Goal: Information Seeking & Learning: Check status

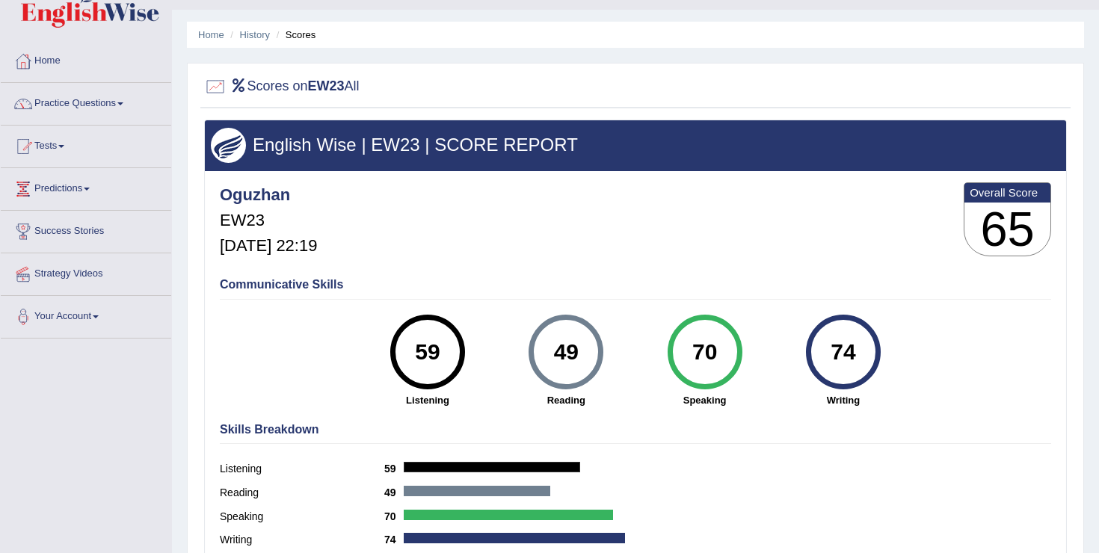
scroll to position [34, 0]
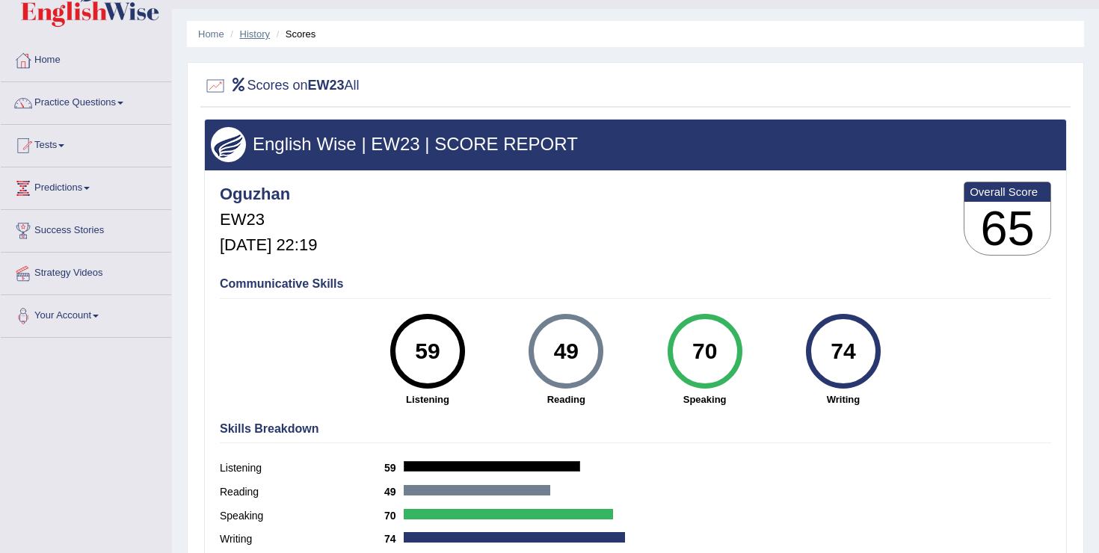
click at [252, 34] on link "History" at bounding box center [255, 33] width 30 height 11
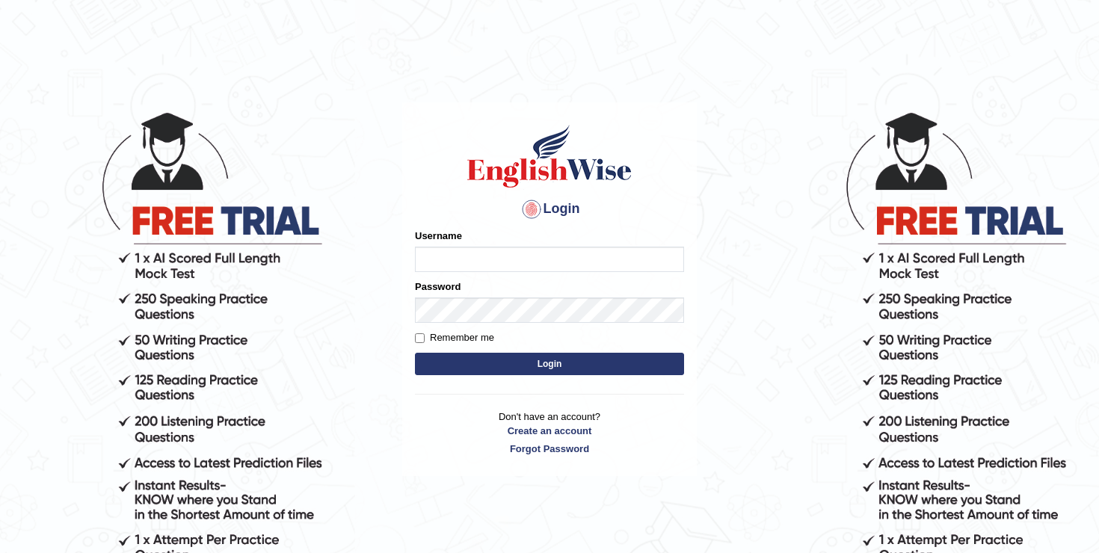
click at [470, 259] on input "Username" at bounding box center [549, 259] width 269 height 25
type input "oguzhan"
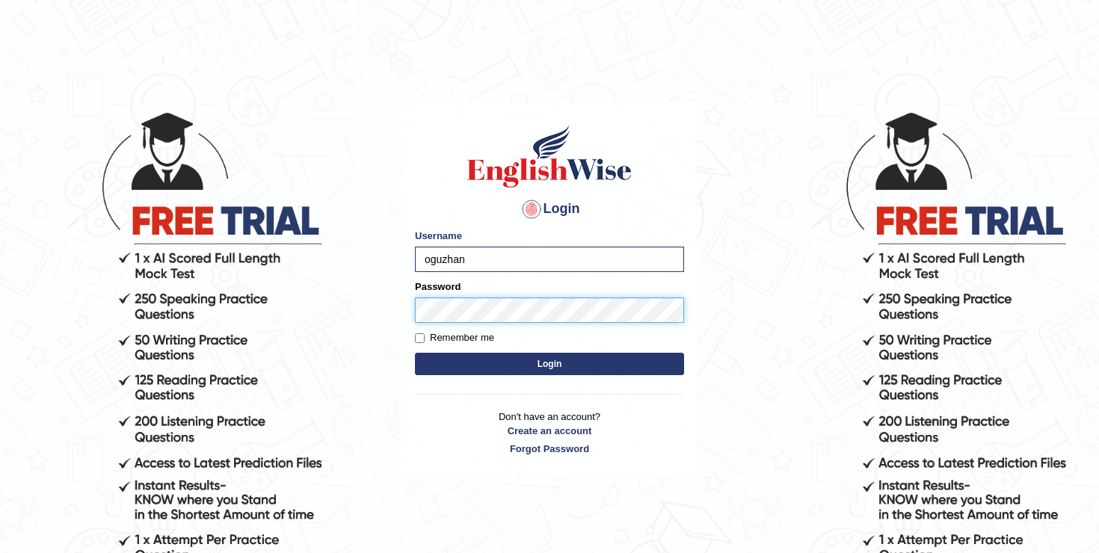
click at [415, 353] on button "Login" at bounding box center [549, 364] width 269 height 22
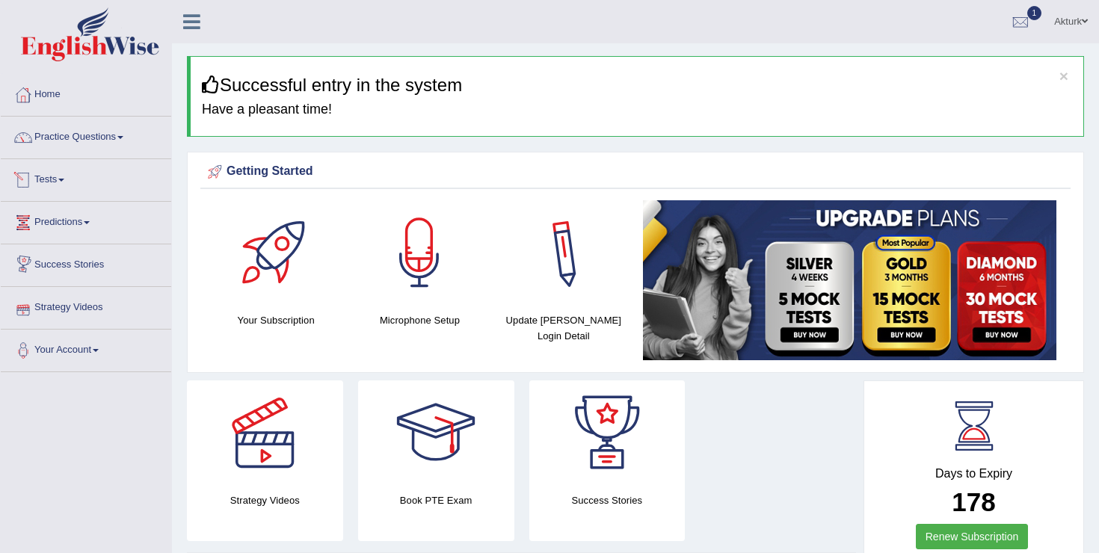
click at [42, 179] on link "Tests" at bounding box center [86, 177] width 170 height 37
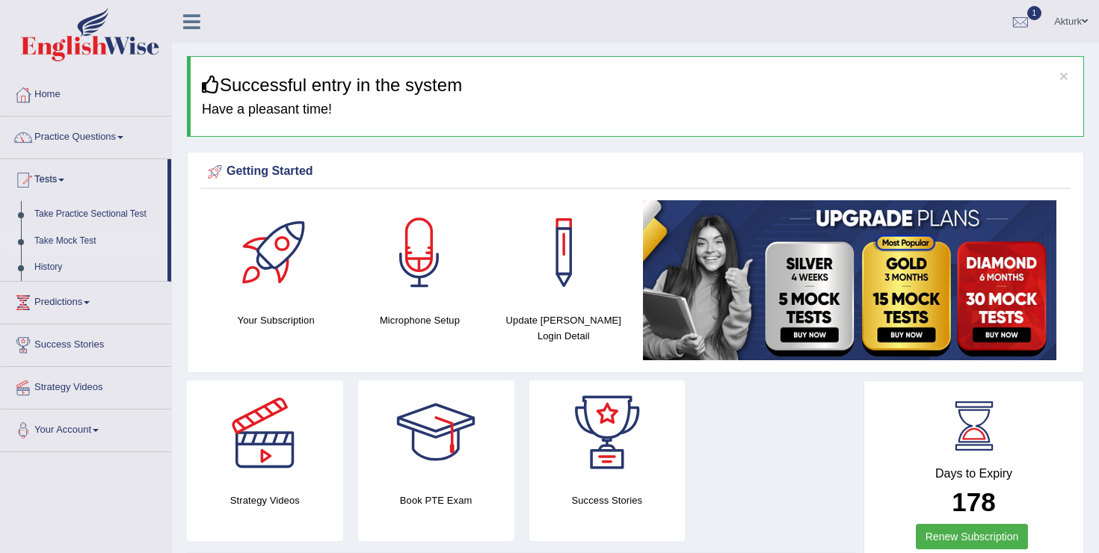
click at [59, 238] on link "Take Mock Test" at bounding box center [98, 241] width 140 height 27
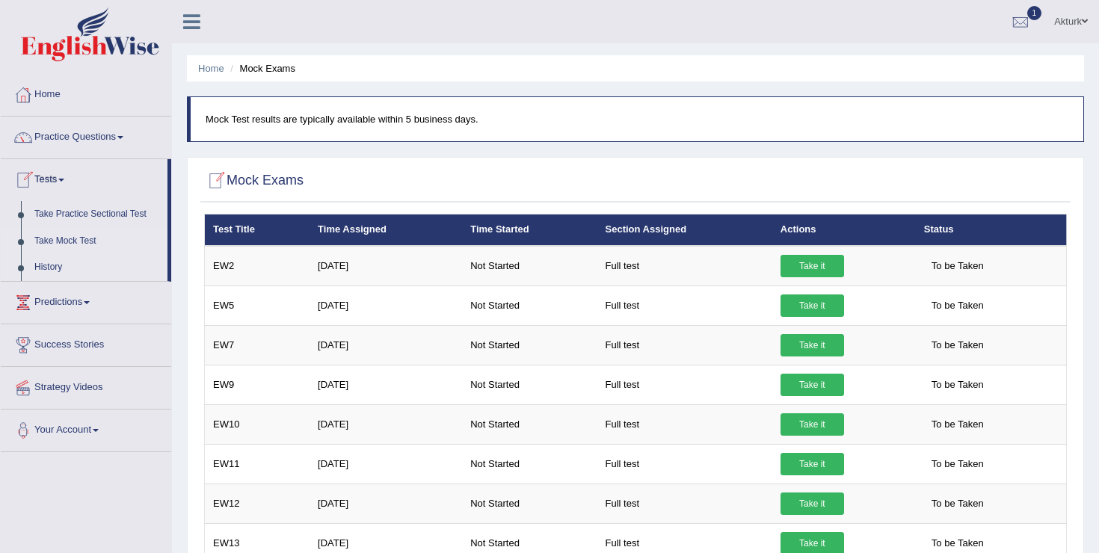
click at [50, 260] on link "History" at bounding box center [98, 267] width 140 height 27
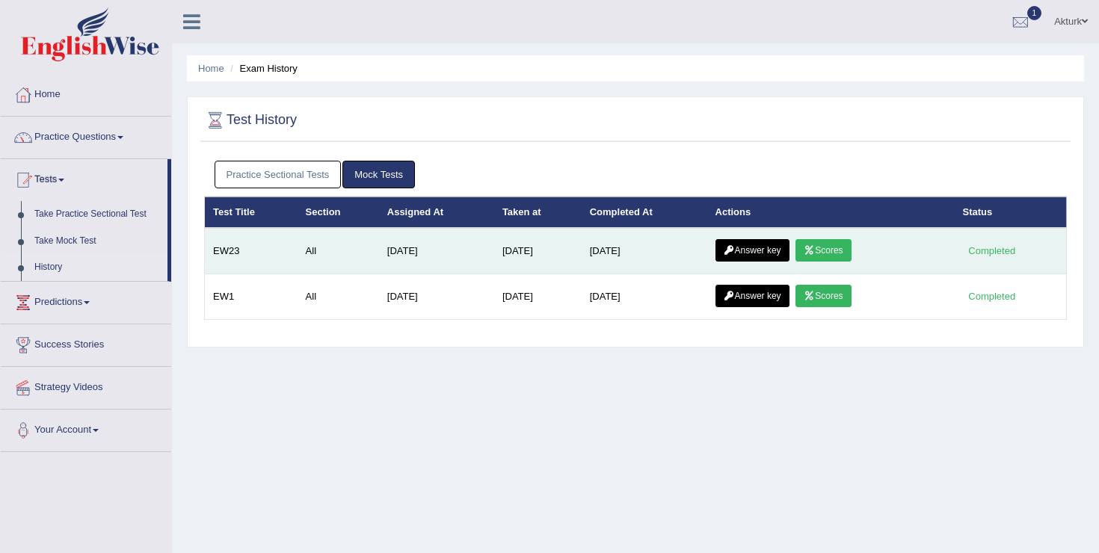
click at [775, 247] on link "Answer key" at bounding box center [752, 250] width 74 height 22
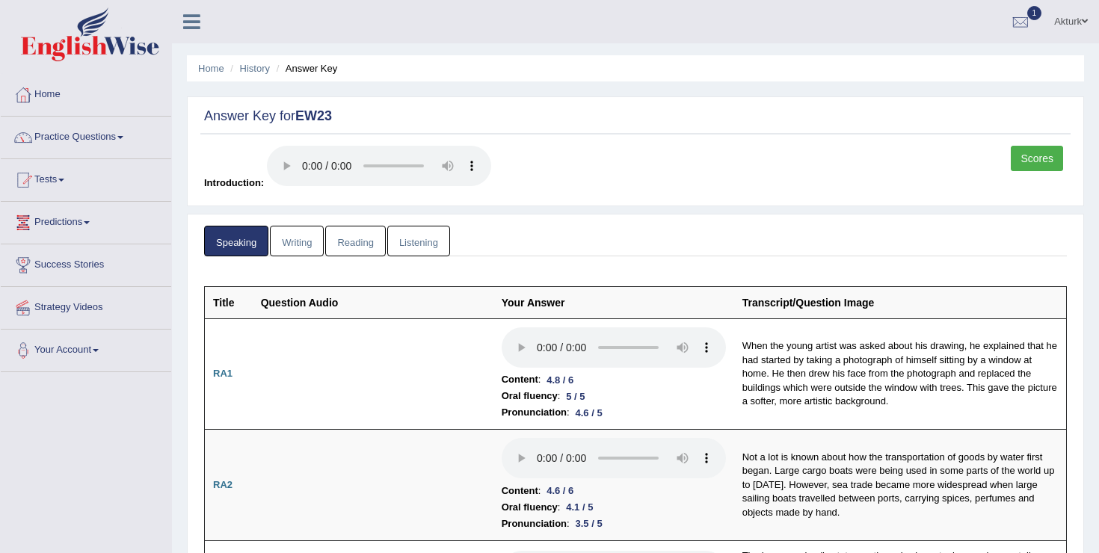
click at [299, 250] on link "Writing" at bounding box center [297, 241] width 54 height 31
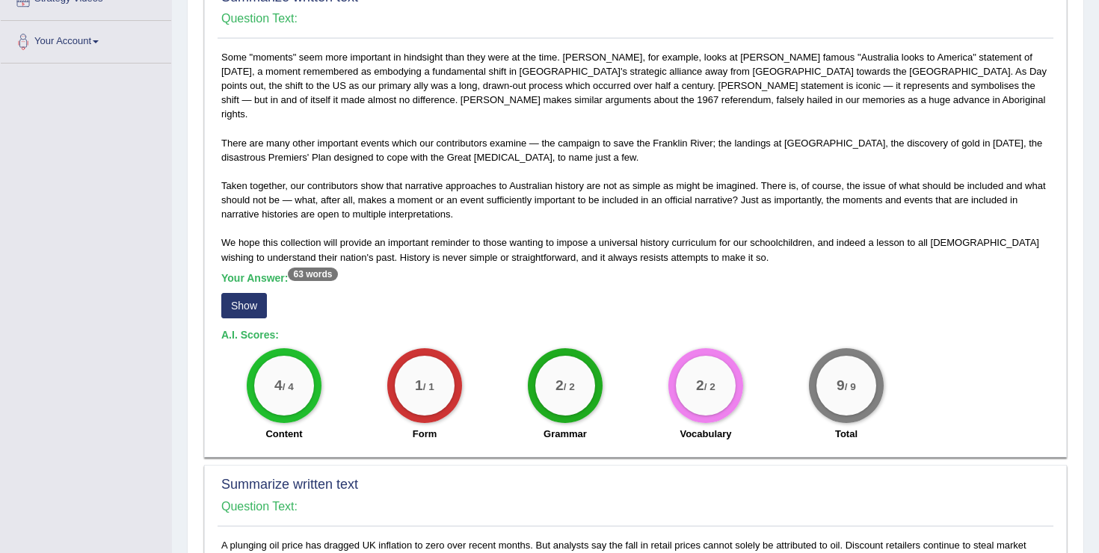
scroll to position [307, 0]
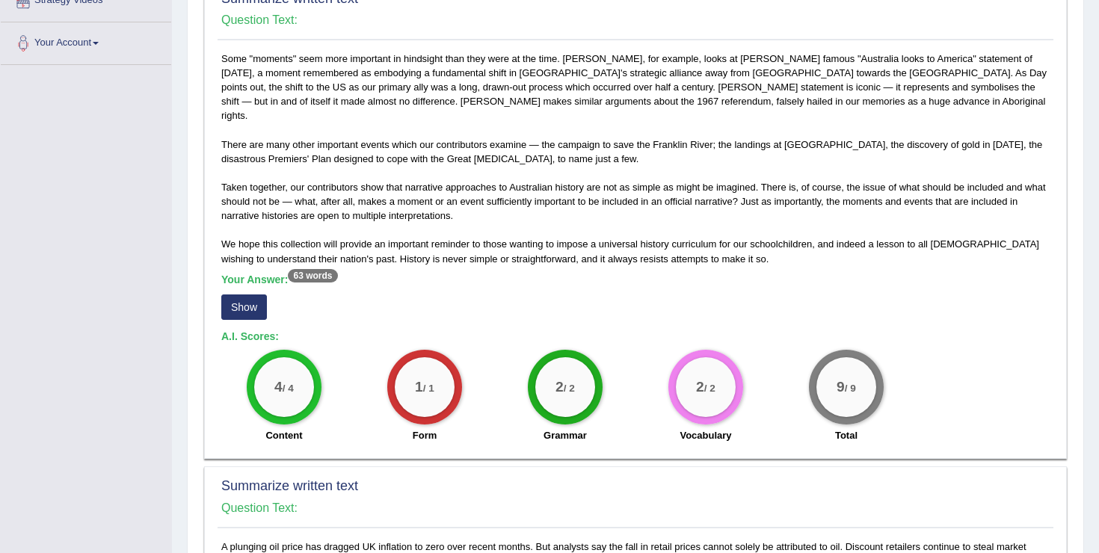
click at [242, 300] on button "Show" at bounding box center [244, 306] width 46 height 25
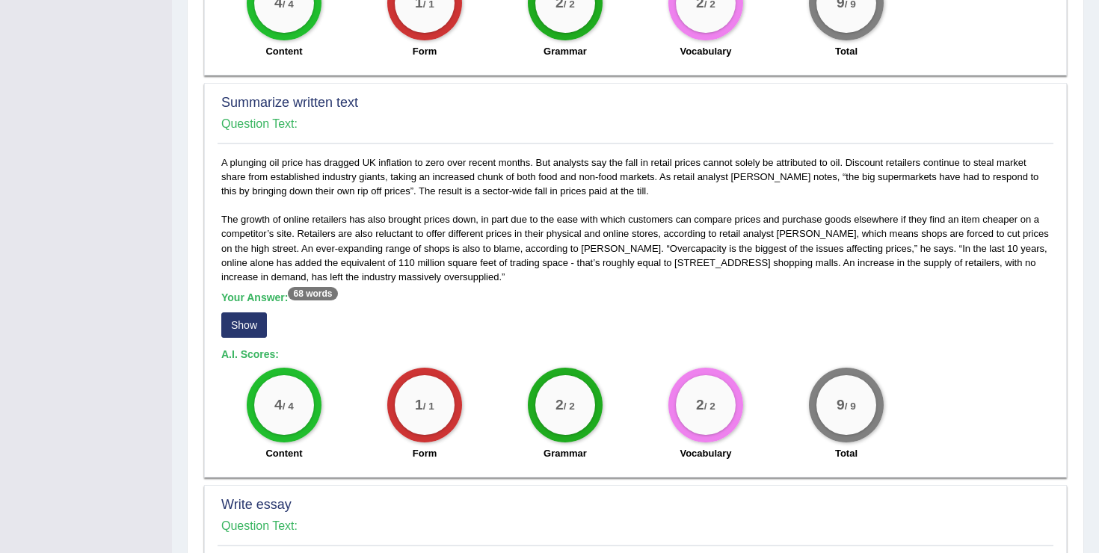
scroll to position [702, 0]
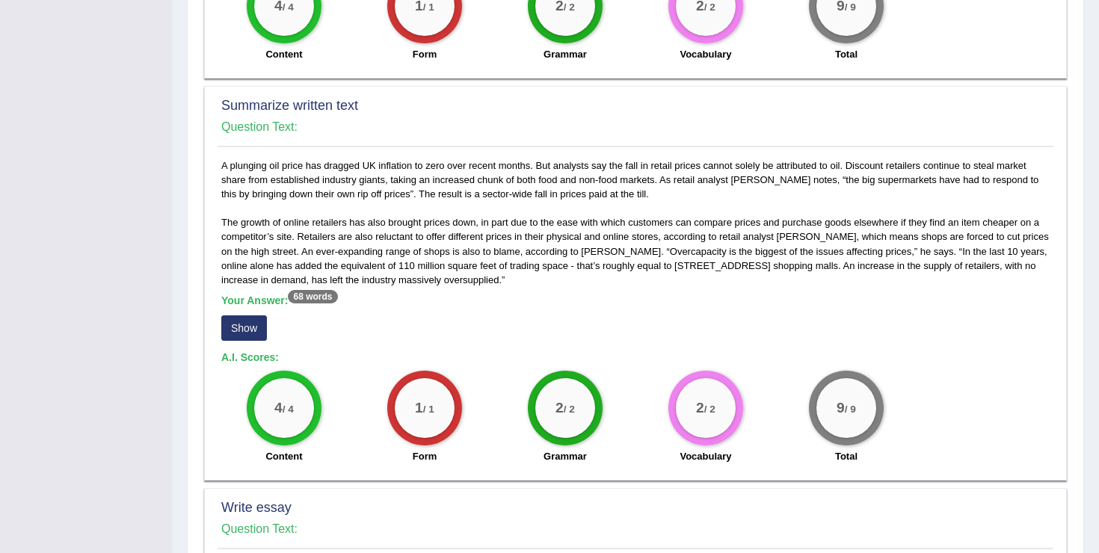
click at [238, 315] on button "Show" at bounding box center [244, 327] width 46 height 25
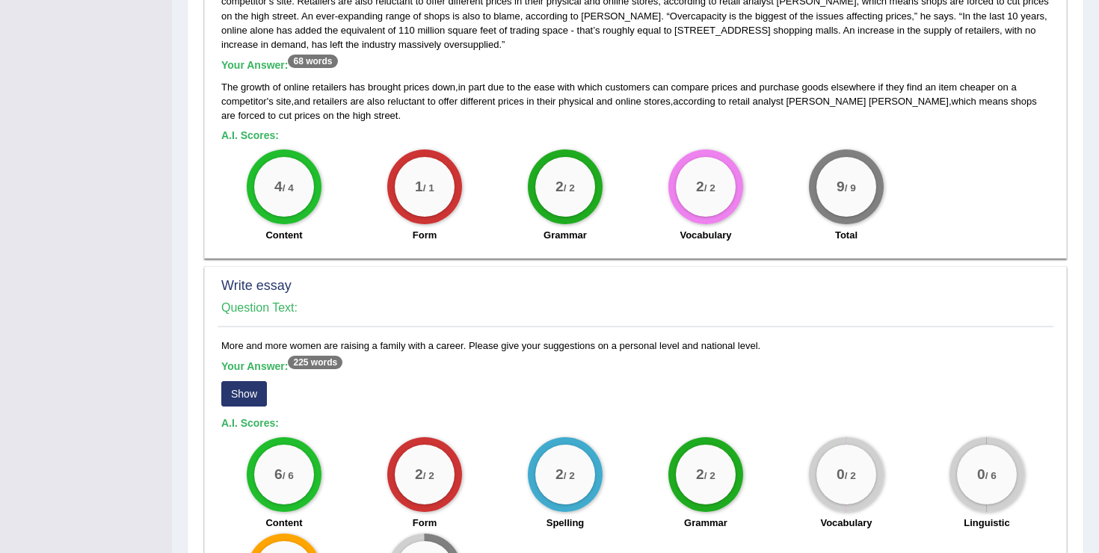
scroll to position [1068, 0]
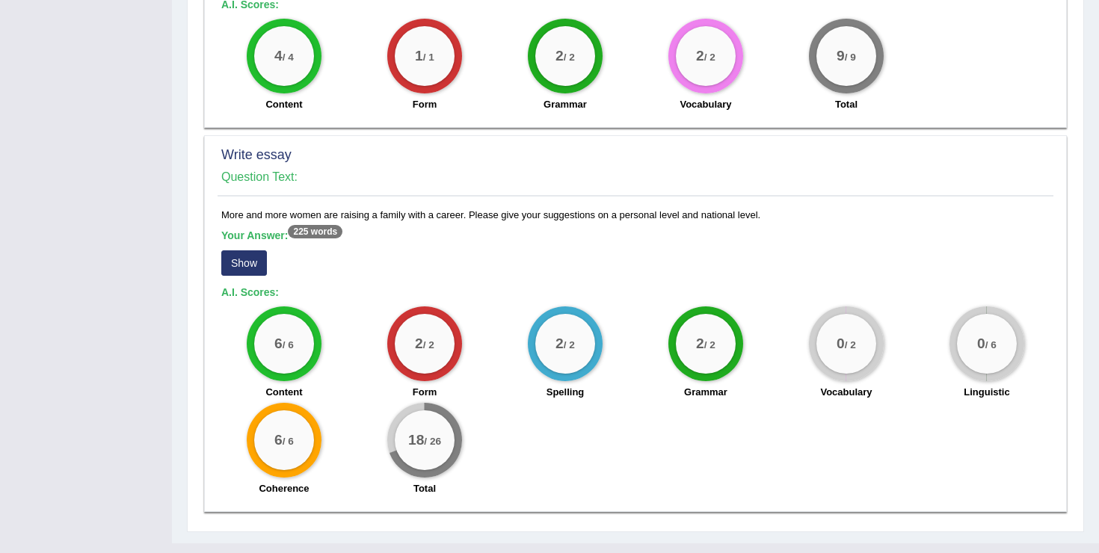
click at [240, 250] on button "Show" at bounding box center [244, 262] width 46 height 25
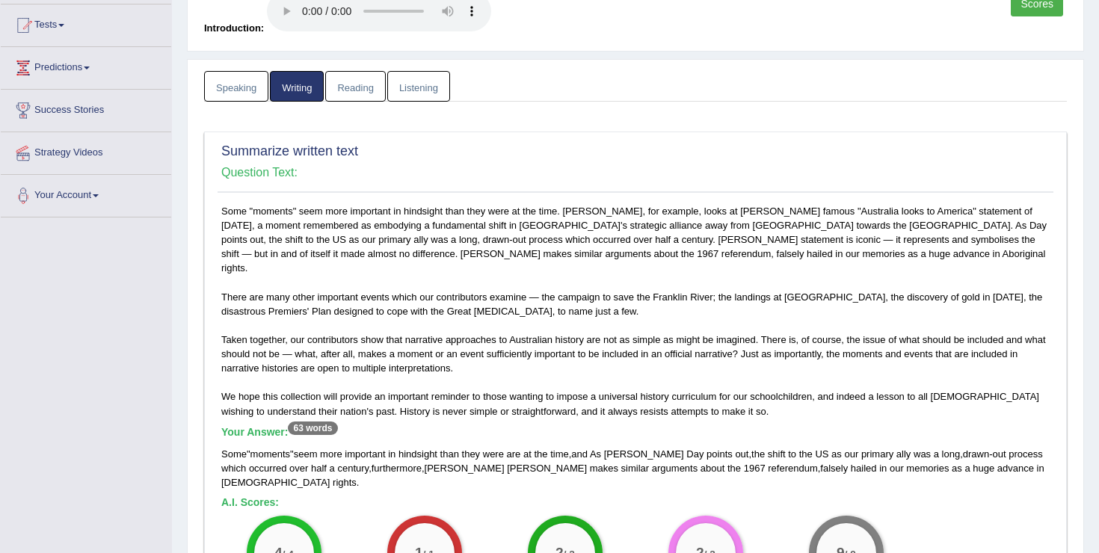
scroll to position [0, 0]
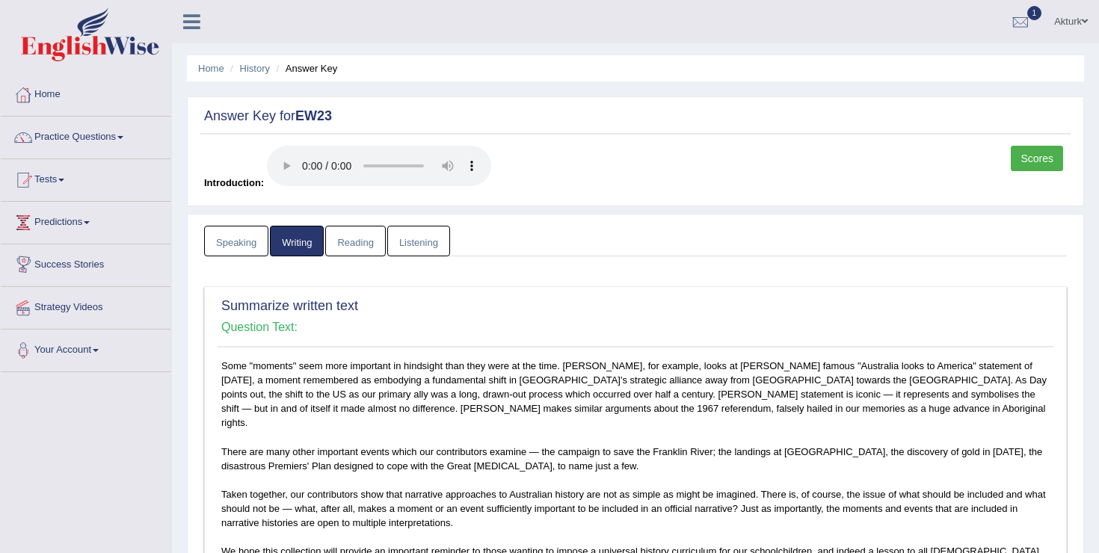
click at [362, 237] on link "Reading" at bounding box center [355, 241] width 60 height 31
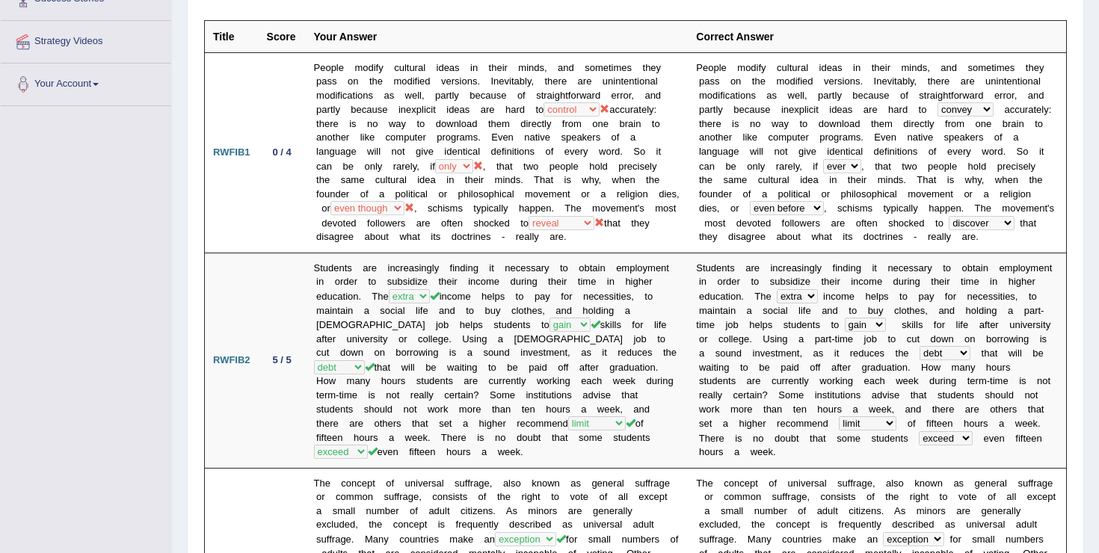
scroll to position [263, 0]
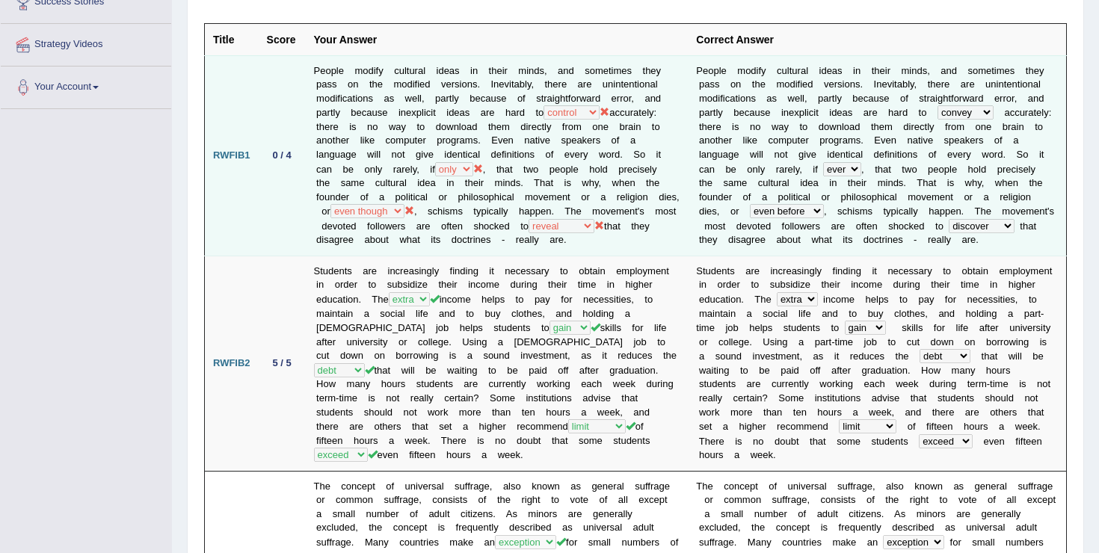
drag, startPoint x: 265, startPoint y: 172, endPoint x: 296, endPoint y: 169, distance: 31.5
click at [296, 169] on td "0 / 4" at bounding box center [282, 155] width 47 height 200
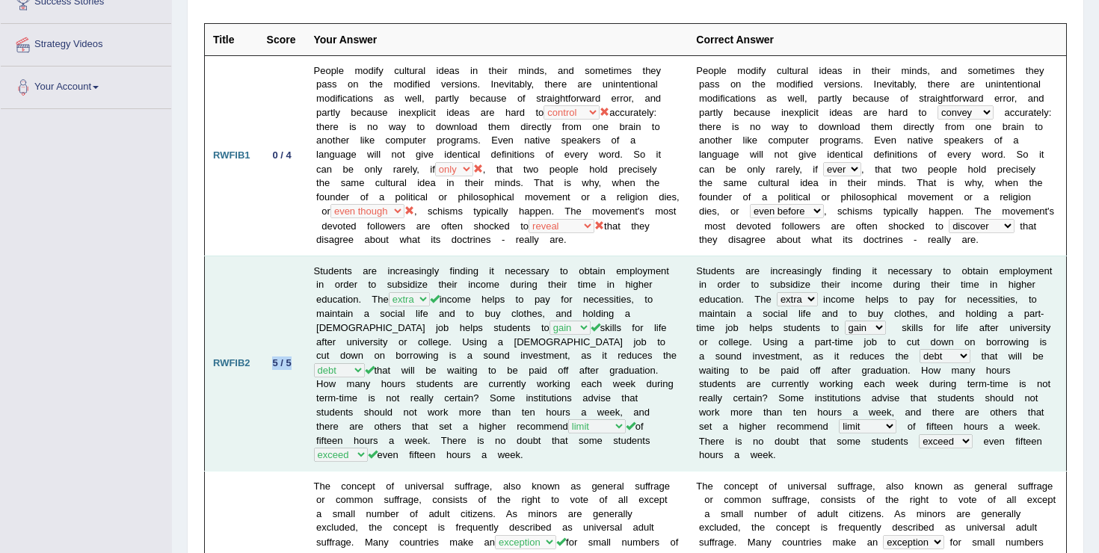
drag, startPoint x: 262, startPoint y: 377, endPoint x: 301, endPoint y: 377, distance: 38.9
click at [301, 377] on td "5 / 5" at bounding box center [282, 363] width 47 height 215
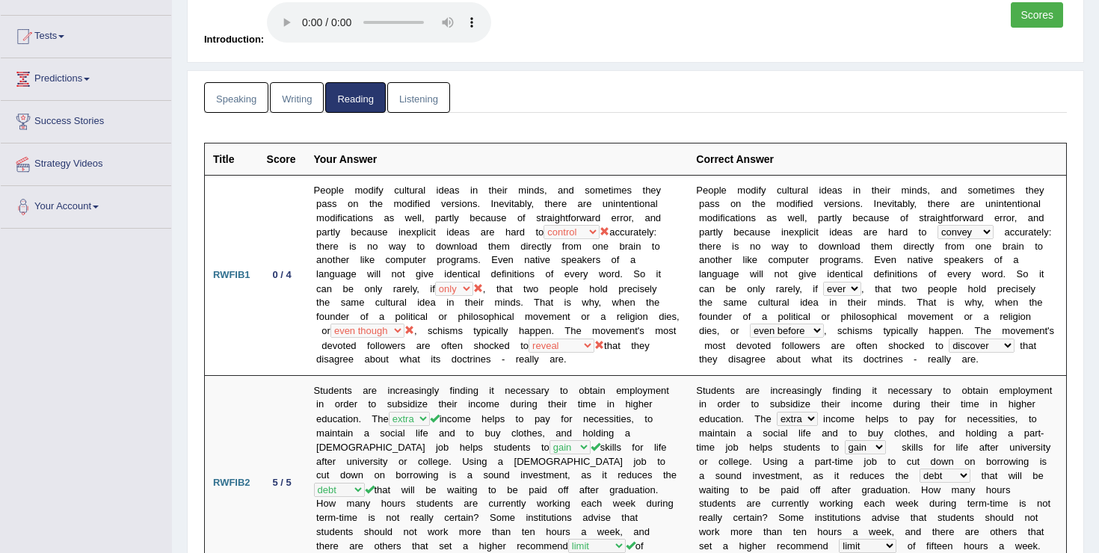
scroll to position [0, 0]
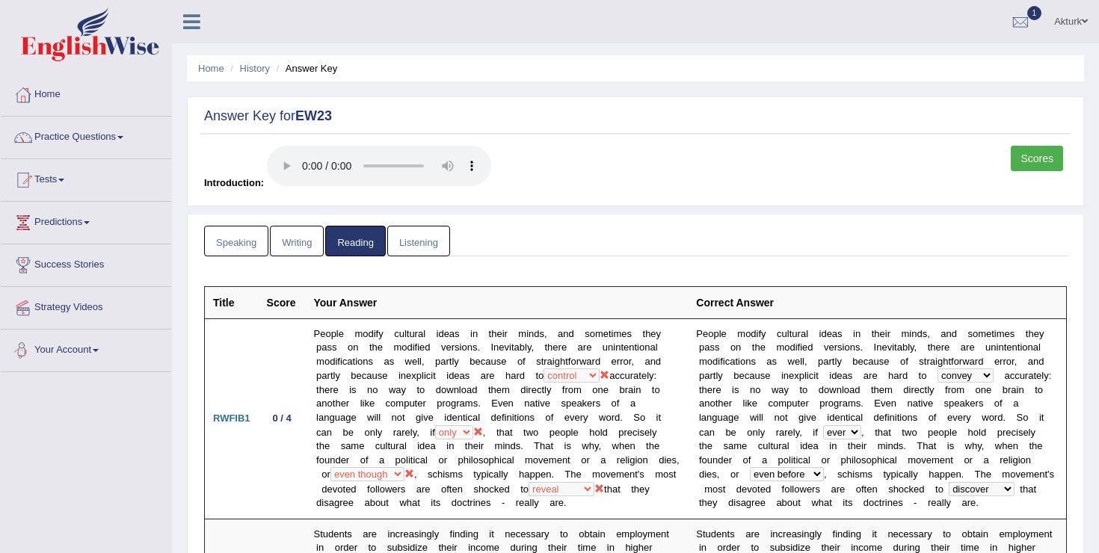
click at [439, 241] on link "Listening" at bounding box center [418, 241] width 63 height 31
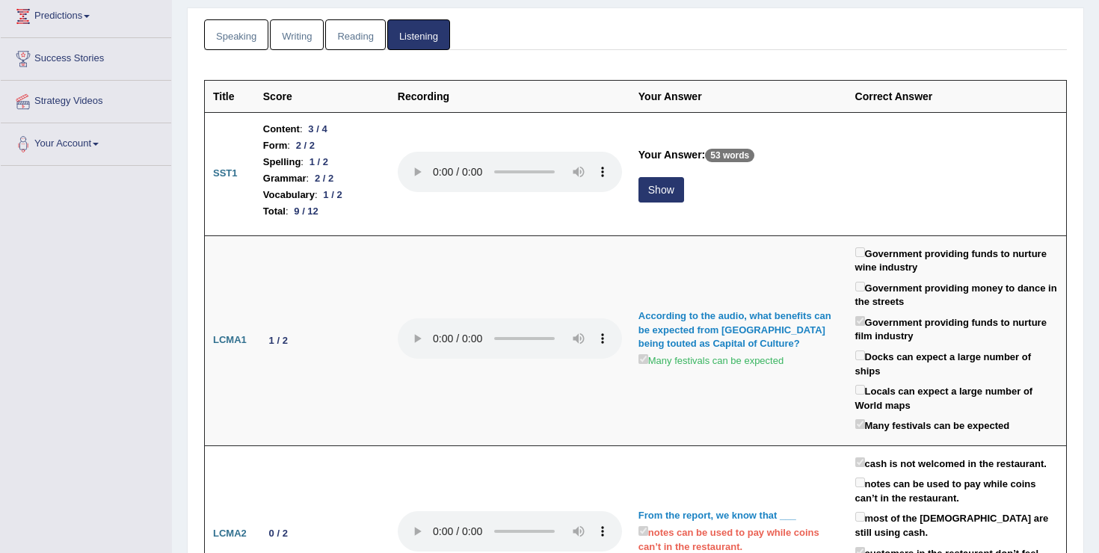
scroll to position [207, 0]
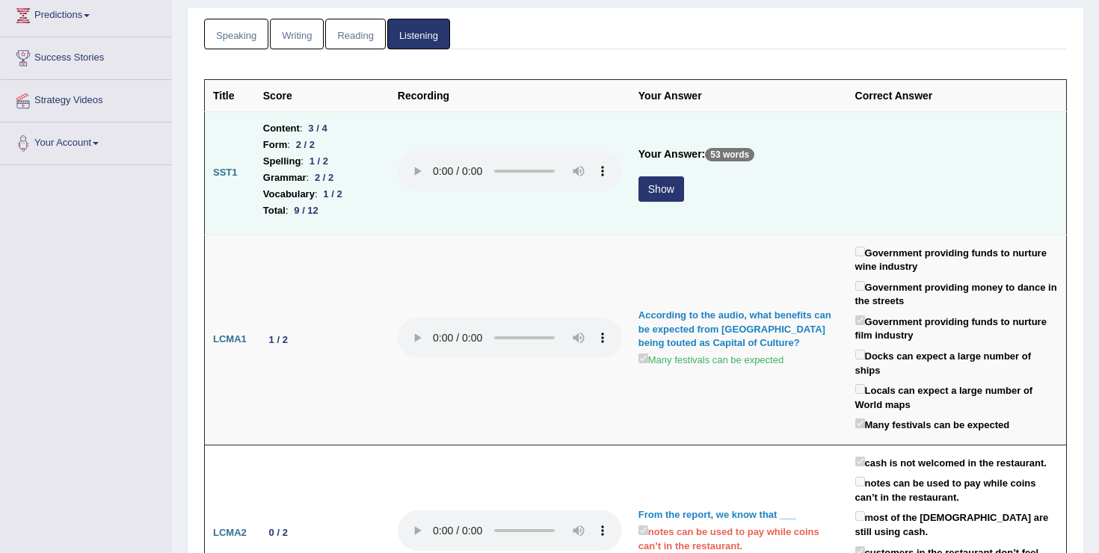
click at [666, 192] on button "Show" at bounding box center [661, 188] width 46 height 25
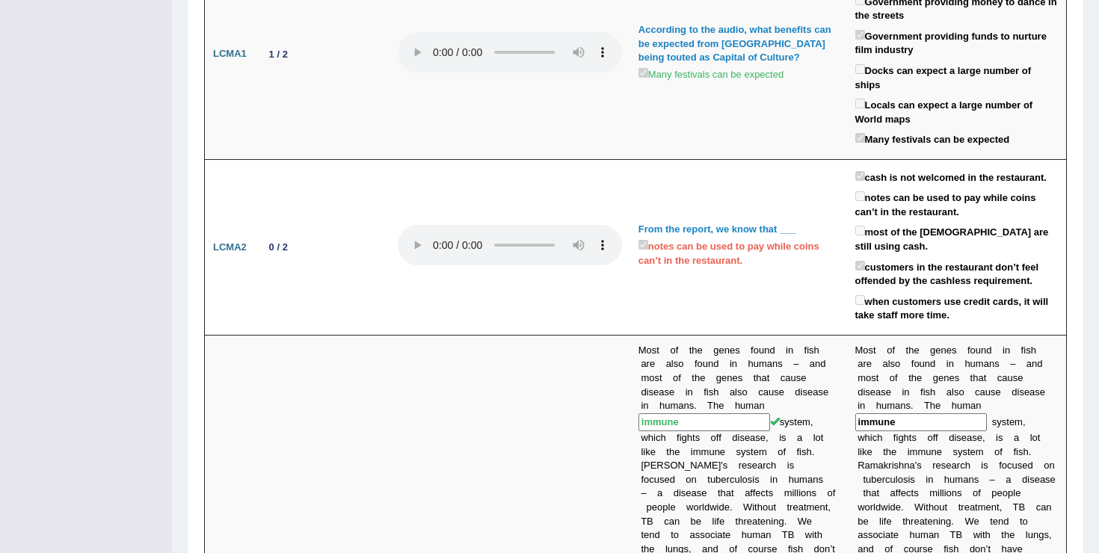
scroll to position [0, 0]
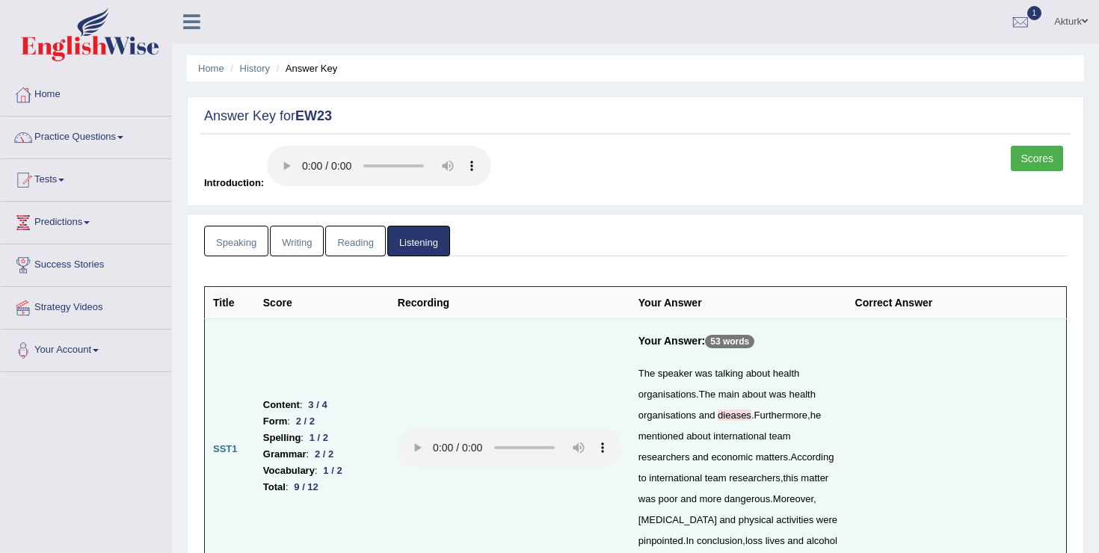
click at [229, 246] on link "Speaking" at bounding box center [236, 241] width 64 height 31
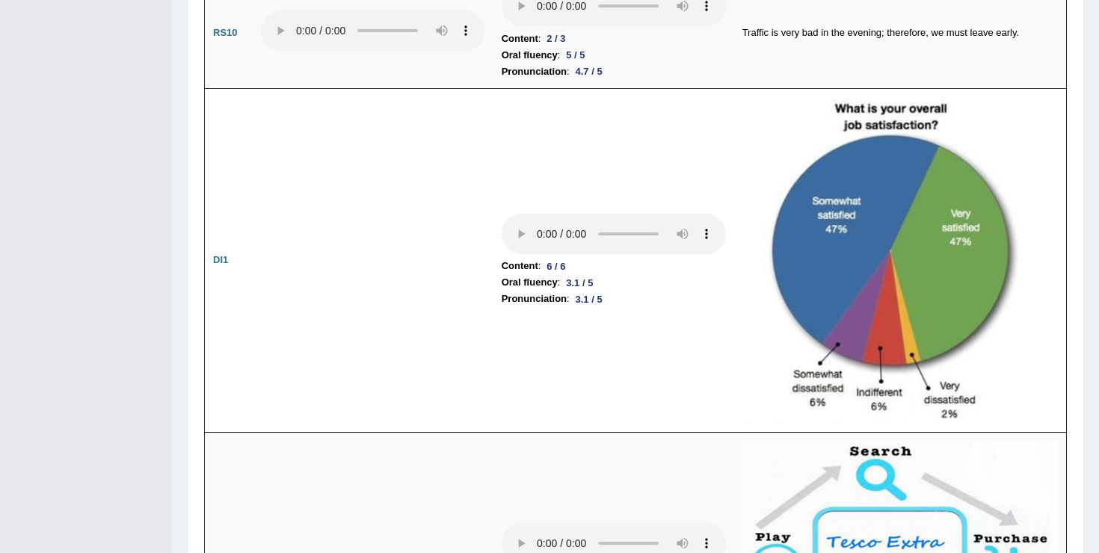
scroll to position [2010, 0]
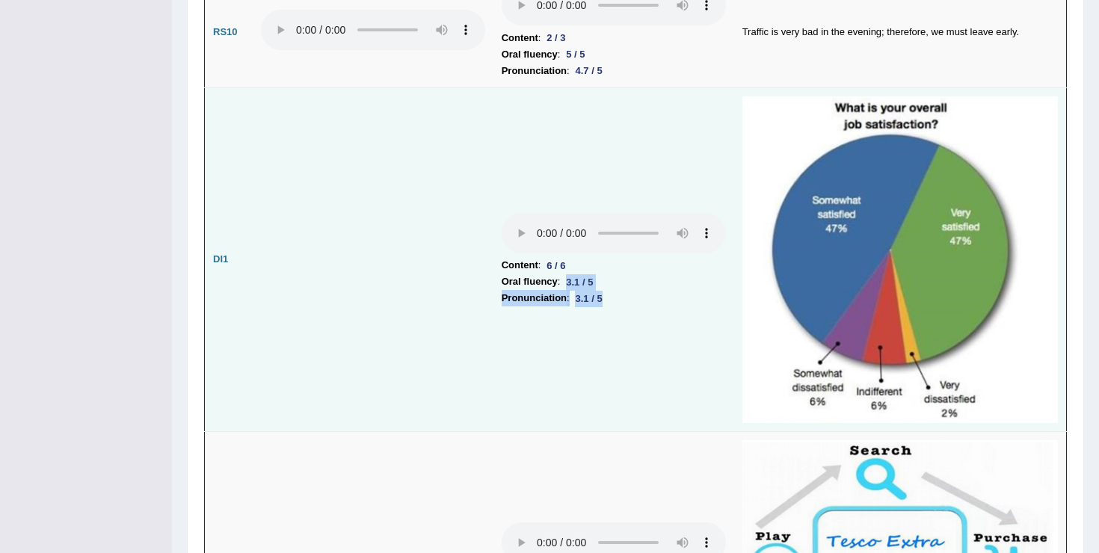
drag, startPoint x: 567, startPoint y: 277, endPoint x: 603, endPoint y: 294, distance: 40.8
click at [605, 294] on td "Content : 6 / 6 Oral fluency : 3.1 / 5 Pronunciation : 3.1 / 5" at bounding box center [613, 259] width 241 height 344
click at [603, 294] on div "3.1 / 5" at bounding box center [588, 299] width 39 height 16
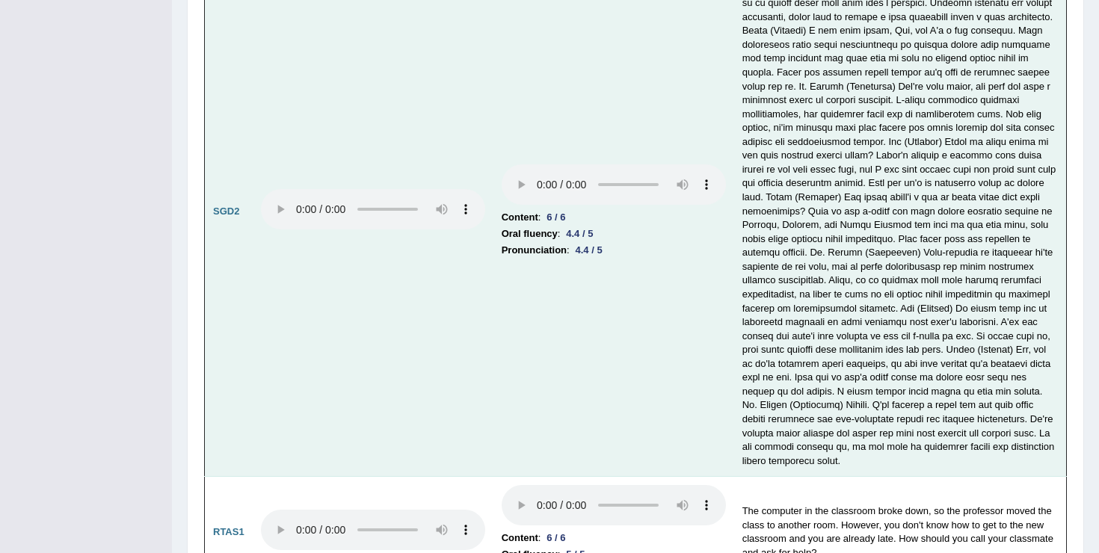
scroll to position [5116, 0]
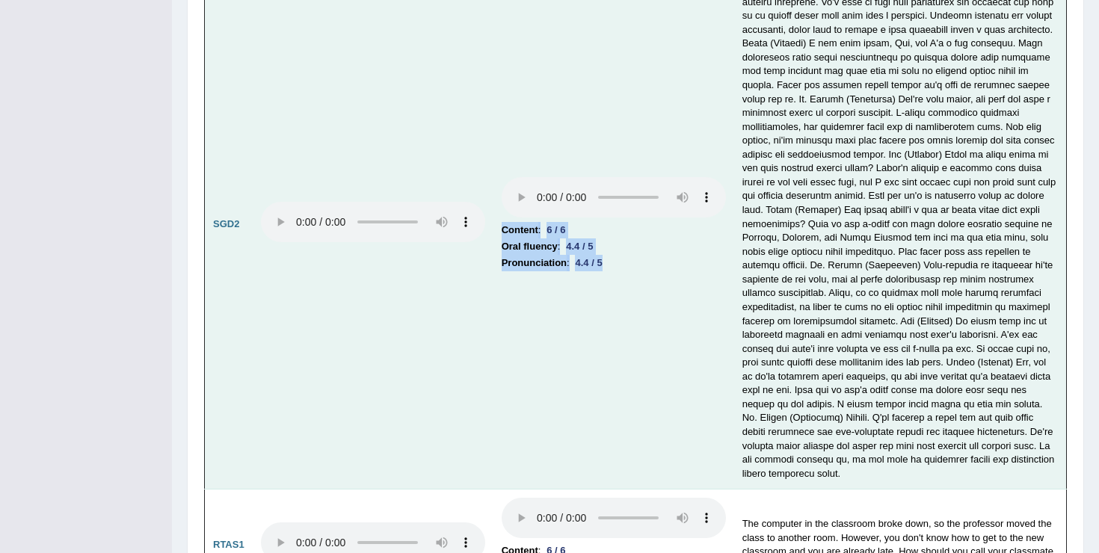
click at [504, 200] on td "Content : 6 / 6 Oral fluency : 4.4 / 5 Pronunciation : 4.4 / 5" at bounding box center [613, 224] width 241 height 531
click at [494, 259] on td "Content : 6 / 6 Oral fluency : 4.4 / 5 Pronunciation : 4.4 / 5" at bounding box center [613, 224] width 241 height 531
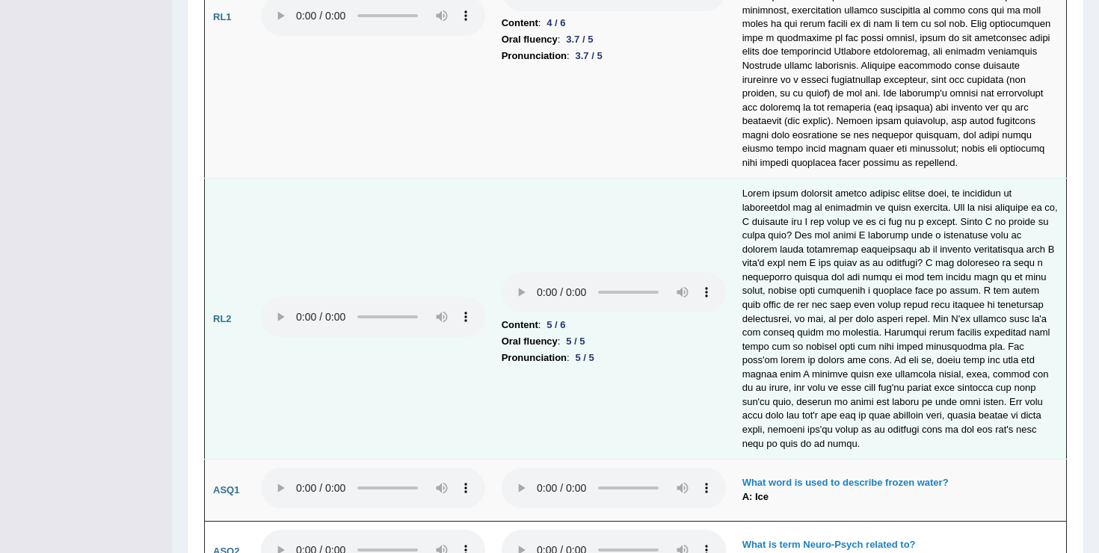
scroll to position [3733, 0]
